Goal: Information Seeking & Learning: Learn about a topic

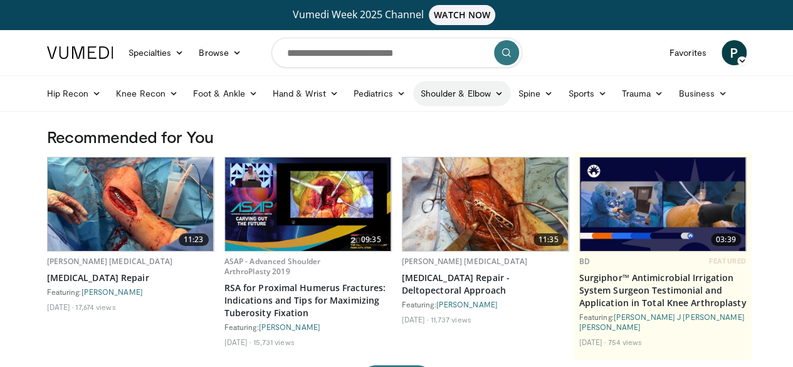
click at [414, 96] on link "Shoulder & Elbow" at bounding box center [462, 93] width 98 height 25
click at [394, 143] on link "Shoulder" at bounding box center [435, 143] width 149 height 20
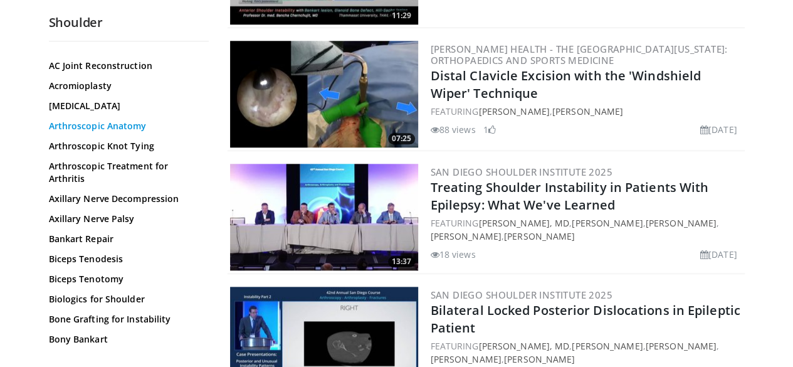
scroll to position [91, 0]
click at [77, 119] on link "Arthroscopic Anatomy" at bounding box center [126, 125] width 154 height 13
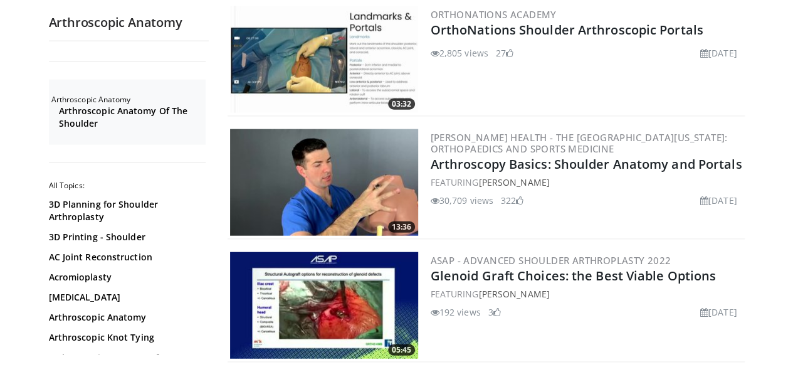
scroll to position [1417, 0]
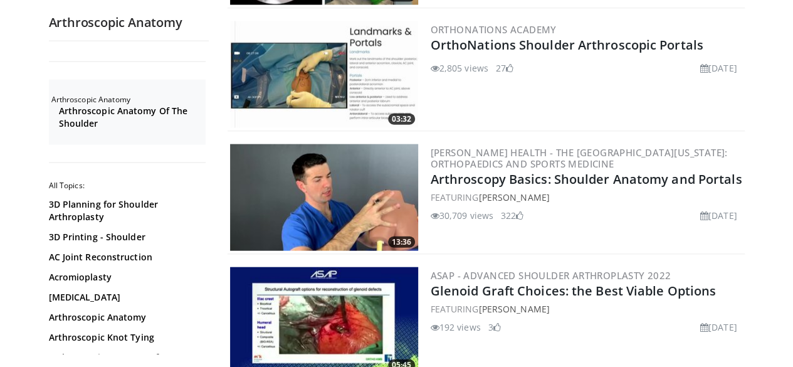
click at [322, 180] on img at bounding box center [324, 197] width 188 height 107
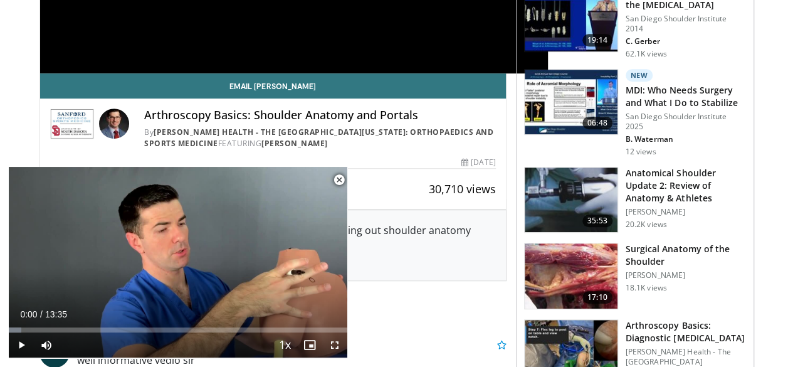
scroll to position [341, 0]
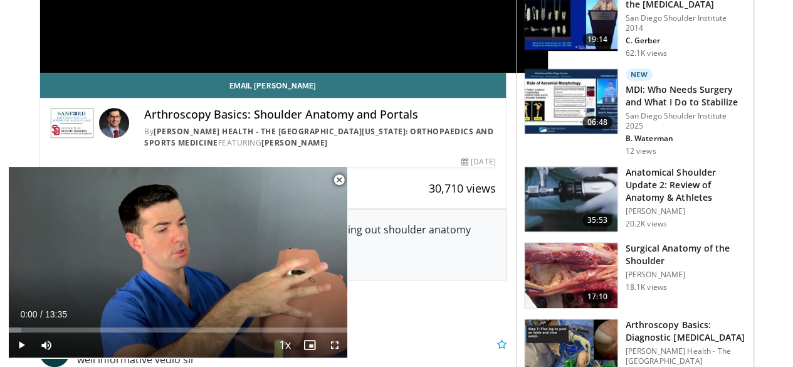
click at [340, 179] on span "Video Player" at bounding box center [338, 179] width 25 height 25
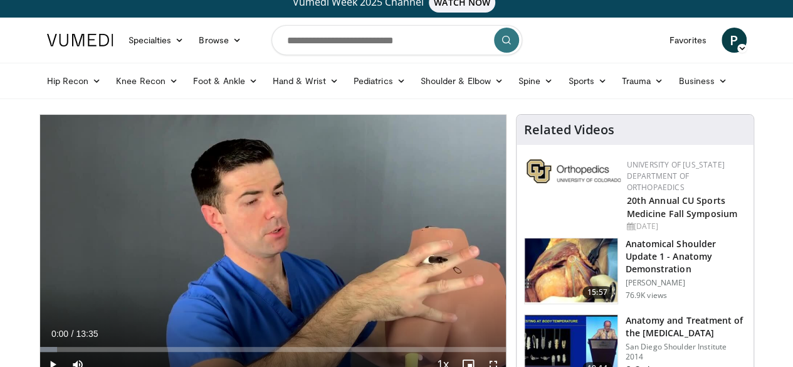
scroll to position [11, 0]
